Goal: Navigation & Orientation: Find specific page/section

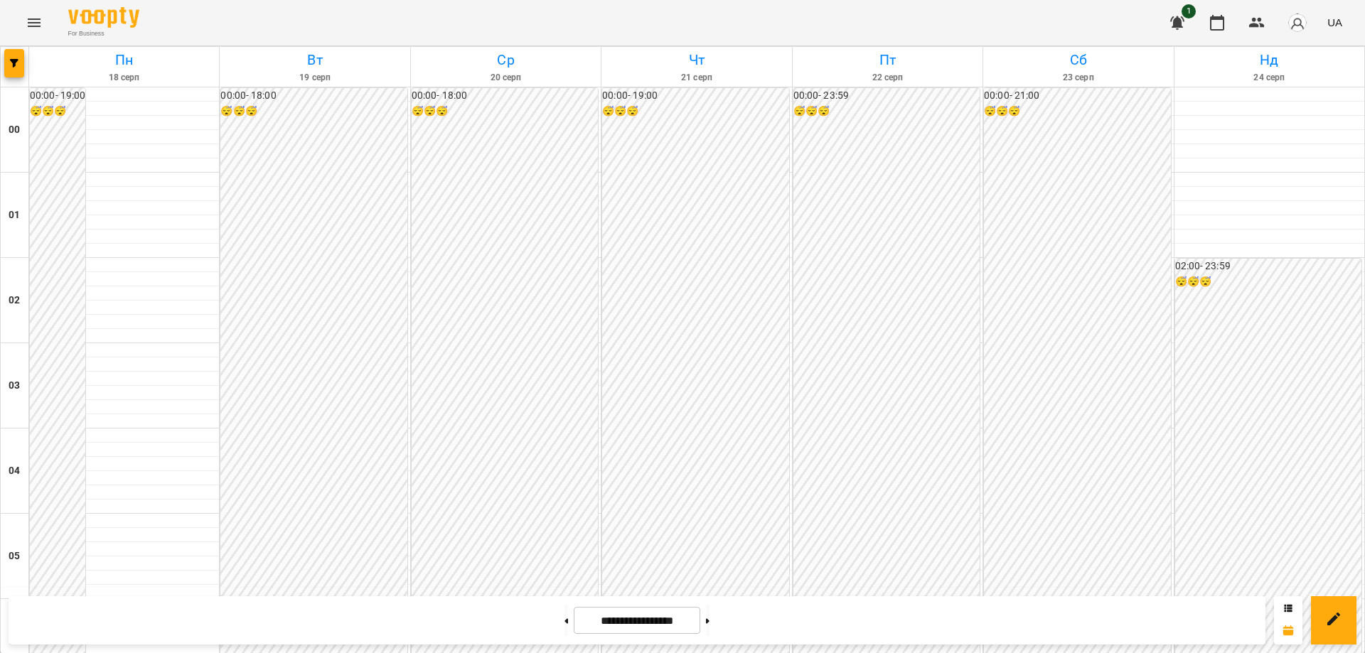
scroll to position [1403, 0]
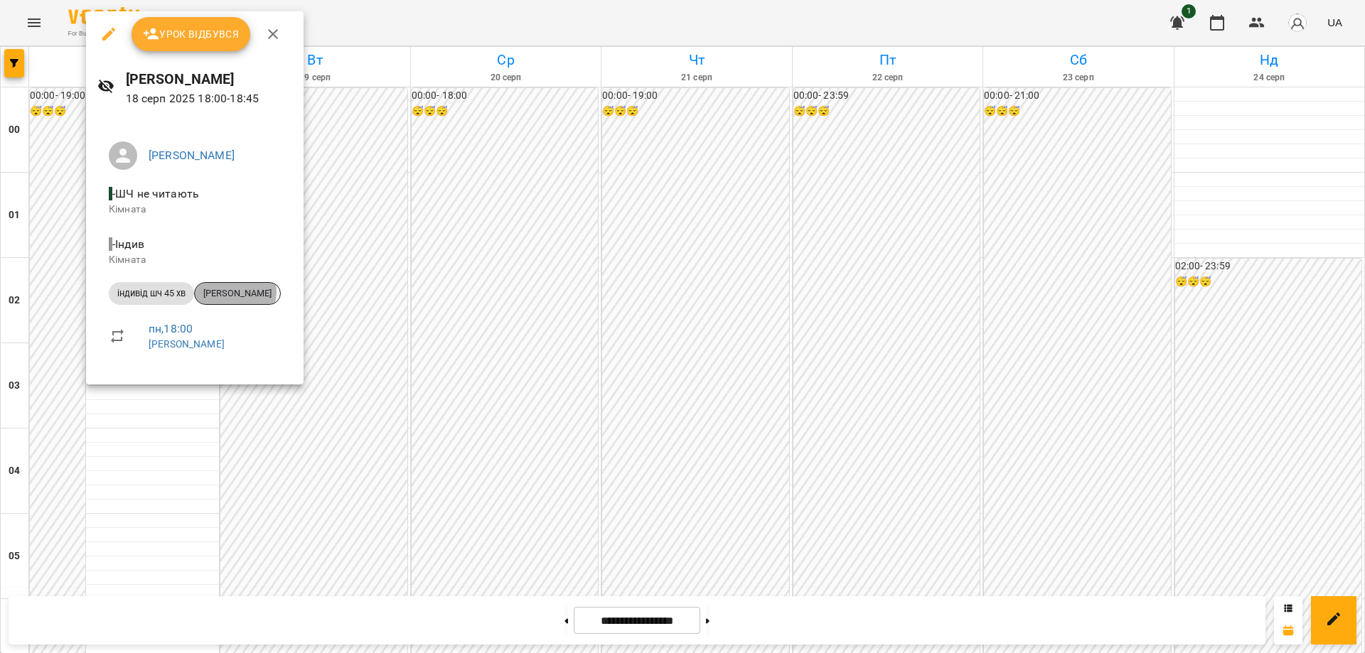
click at [233, 291] on span "[PERSON_NAME]" at bounding box center [237, 293] width 85 height 13
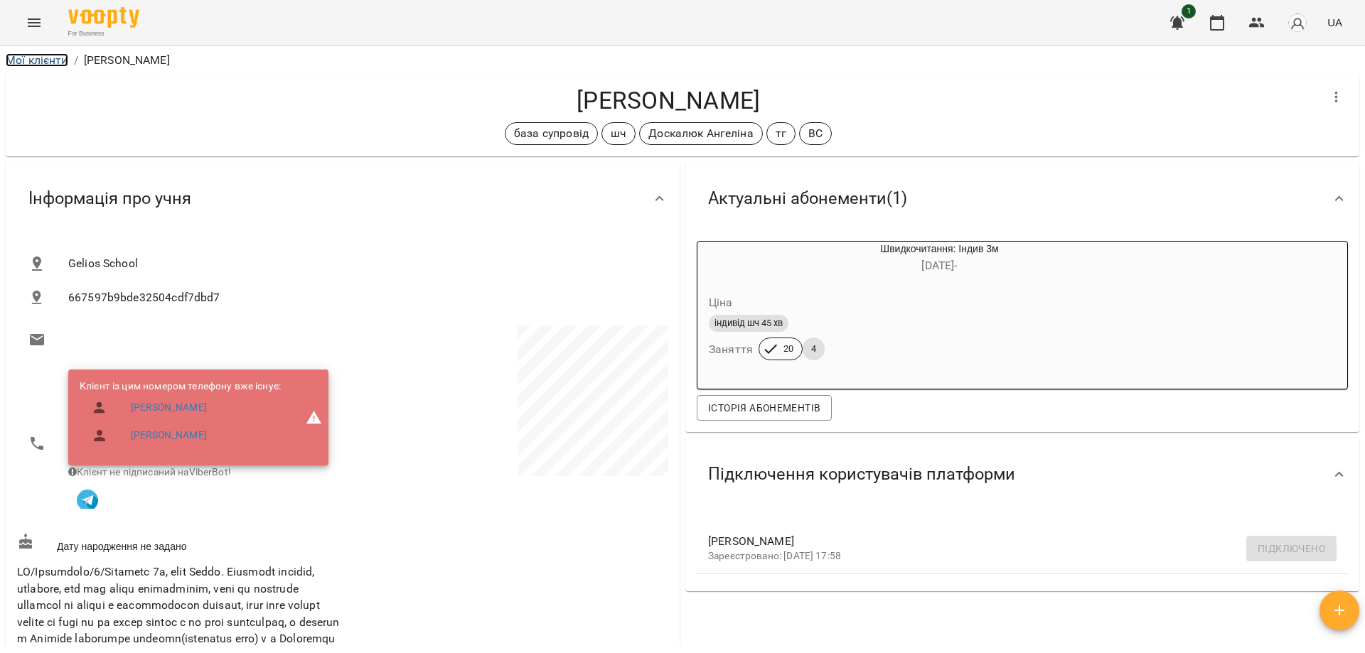
click at [29, 62] on link "Мої клієнти" at bounding box center [37, 60] width 63 height 14
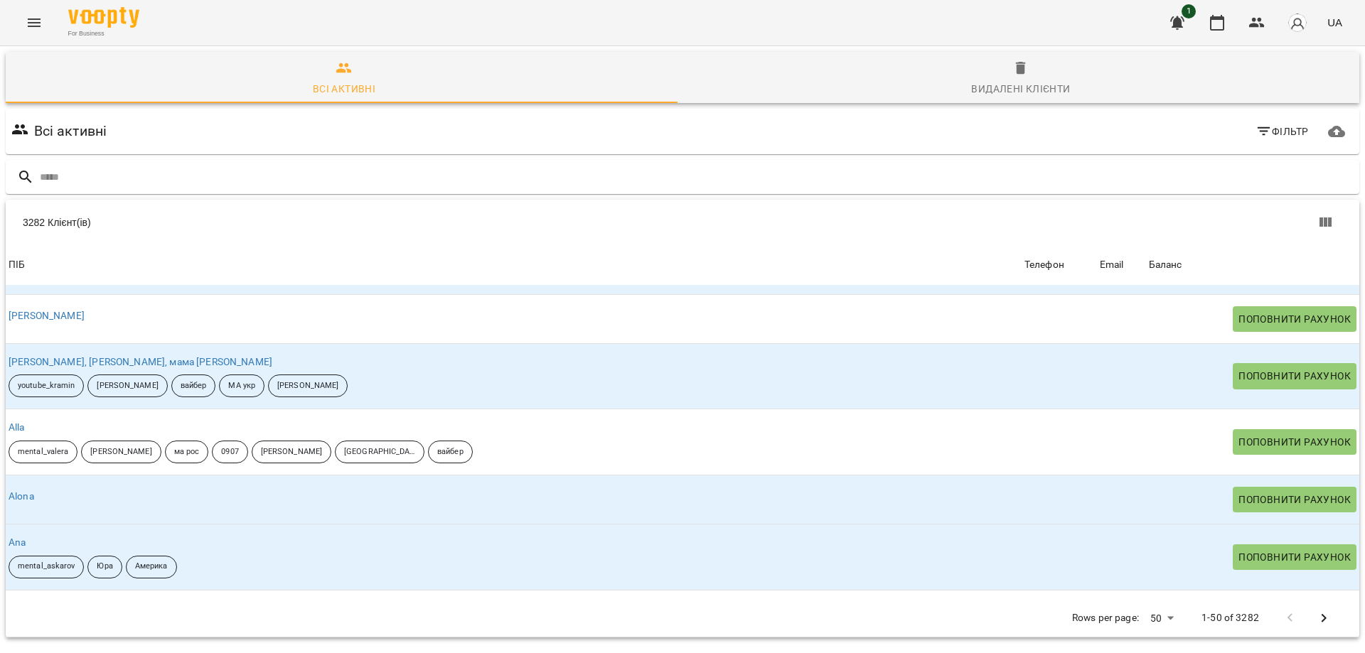
scroll to position [498, 0]
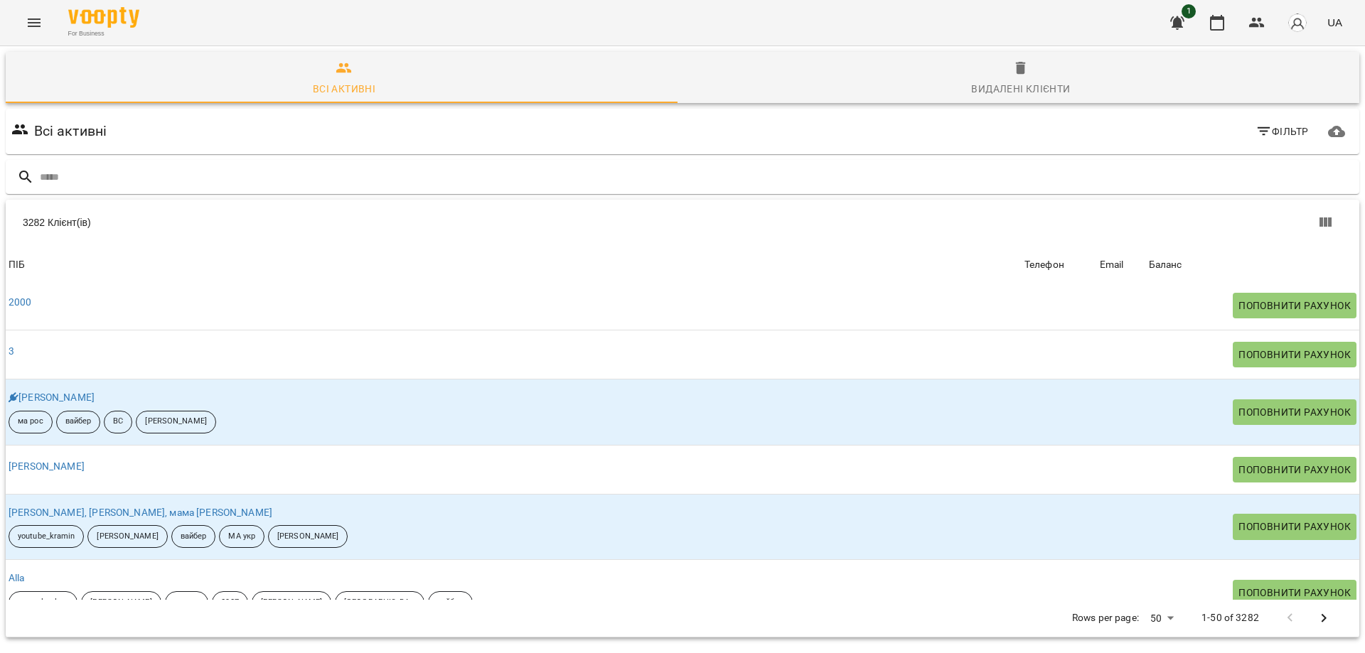
click at [41, 26] on icon "Menu" at bounding box center [34, 22] width 17 height 17
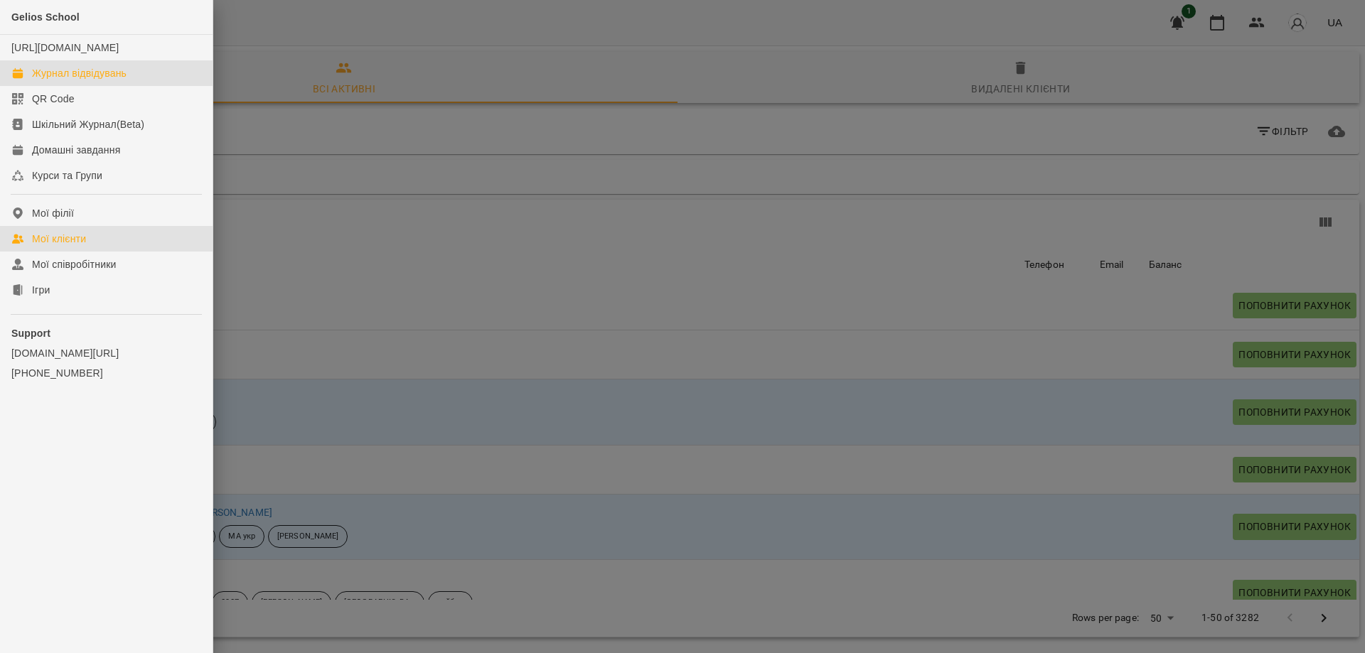
click at [85, 80] on div "Журнал відвідувань" at bounding box center [79, 73] width 95 height 14
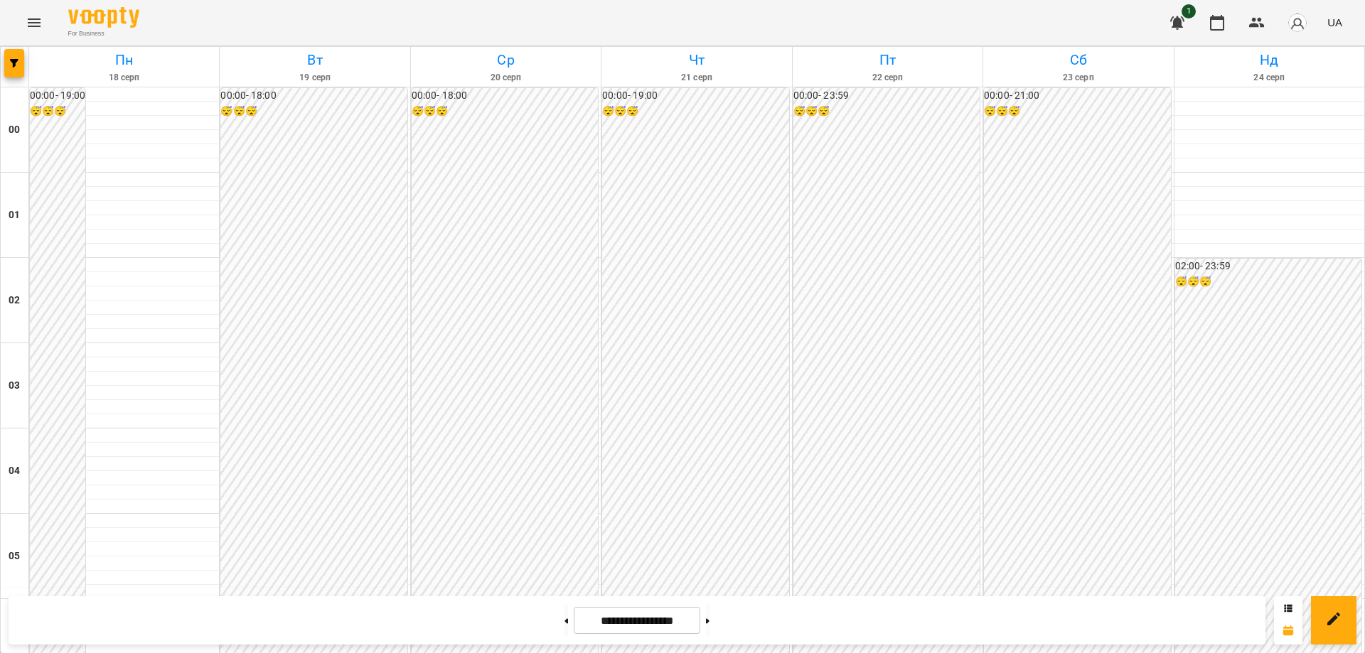
scroll to position [1545, 0]
